Goal: Navigation & Orientation: Find specific page/section

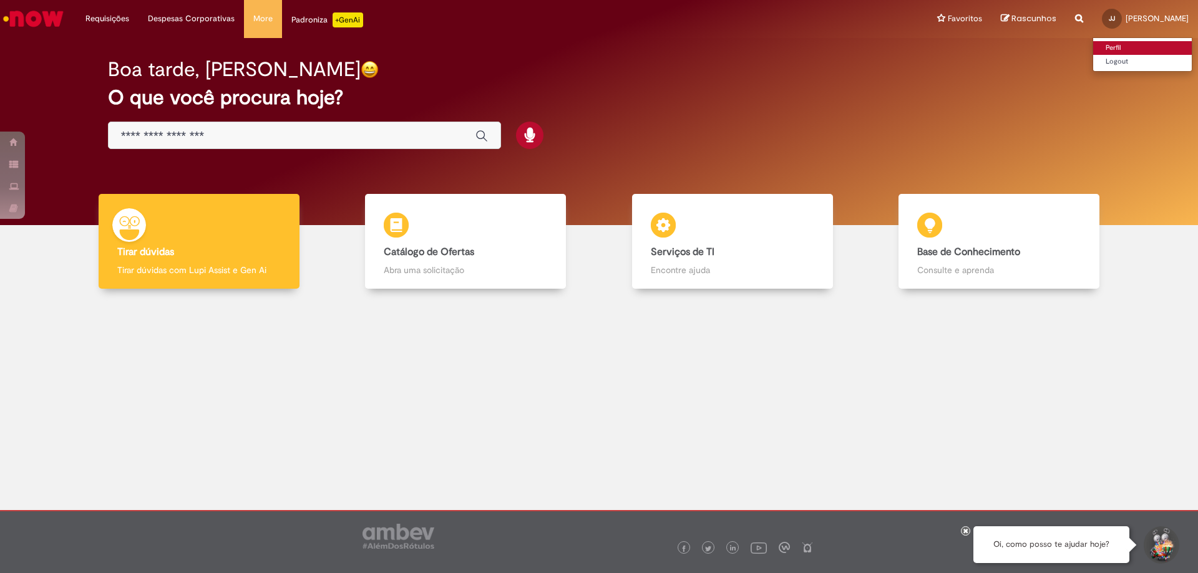
click at [1128, 42] on link "Perfil" at bounding box center [1142, 48] width 99 height 14
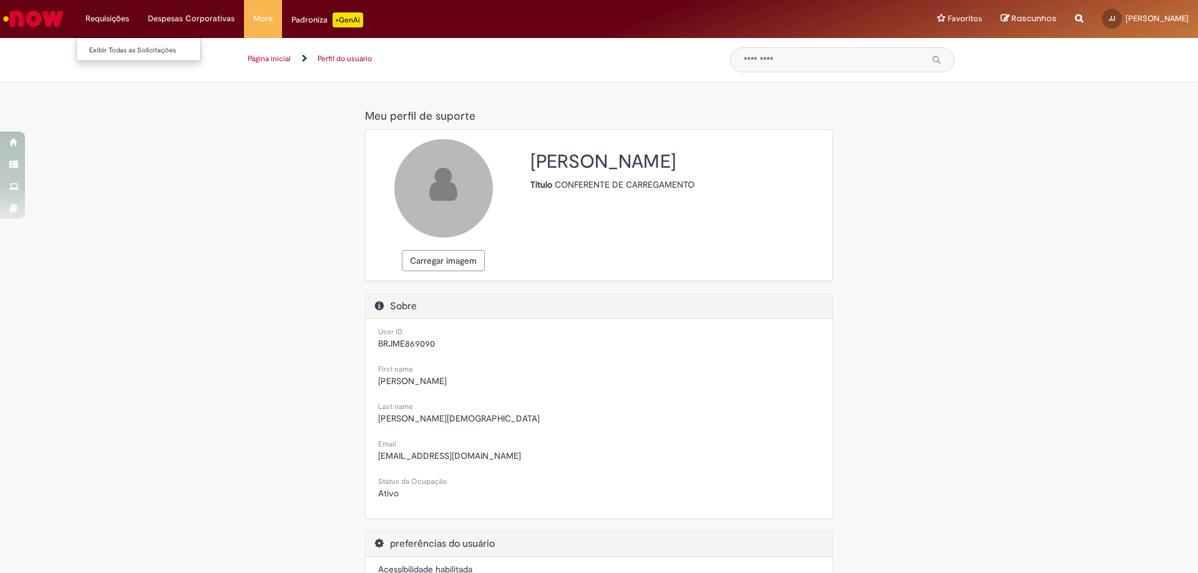
click at [136, 24] on li "Requisições Exibir Todas as Solicitações" at bounding box center [107, 18] width 62 height 37
click at [130, 24] on li "Requisições Exibir Todas as Solicitações" at bounding box center [107, 18] width 62 height 37
click at [120, 22] on li "Requisições Exibir Todas as Solicitações" at bounding box center [107, 18] width 62 height 37
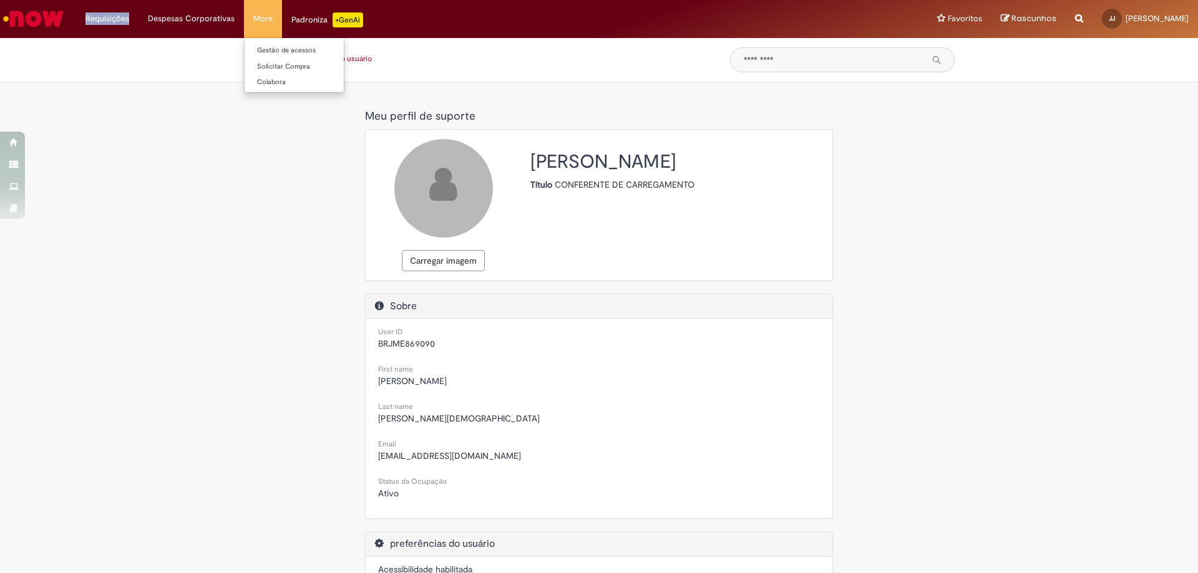
click at [262, 18] on li "More Gestão de acessos Solicitar Compra Colabora" at bounding box center [263, 18] width 38 height 37
click at [1126, 22] on span "[PERSON_NAME]" at bounding box center [1157, 18] width 63 height 11
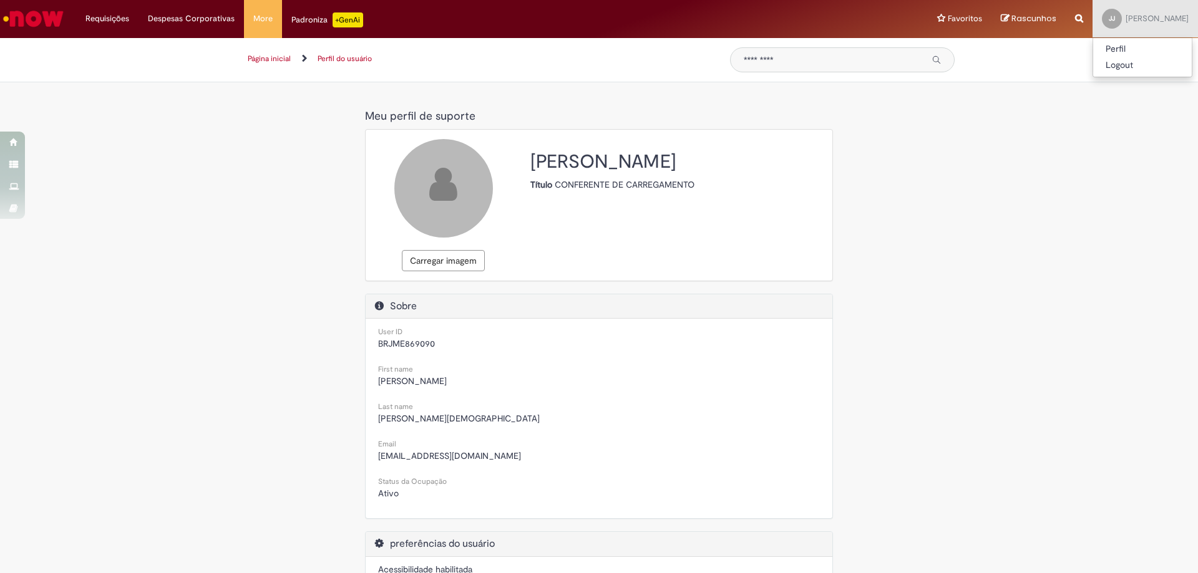
click at [875, 228] on div "Meu perfil de suporte Meu perfil de suporte Carregar imagem [PERSON_NAME] Títul…" at bounding box center [599, 407] width 730 height 606
